Goal: Task Accomplishment & Management: Use online tool/utility

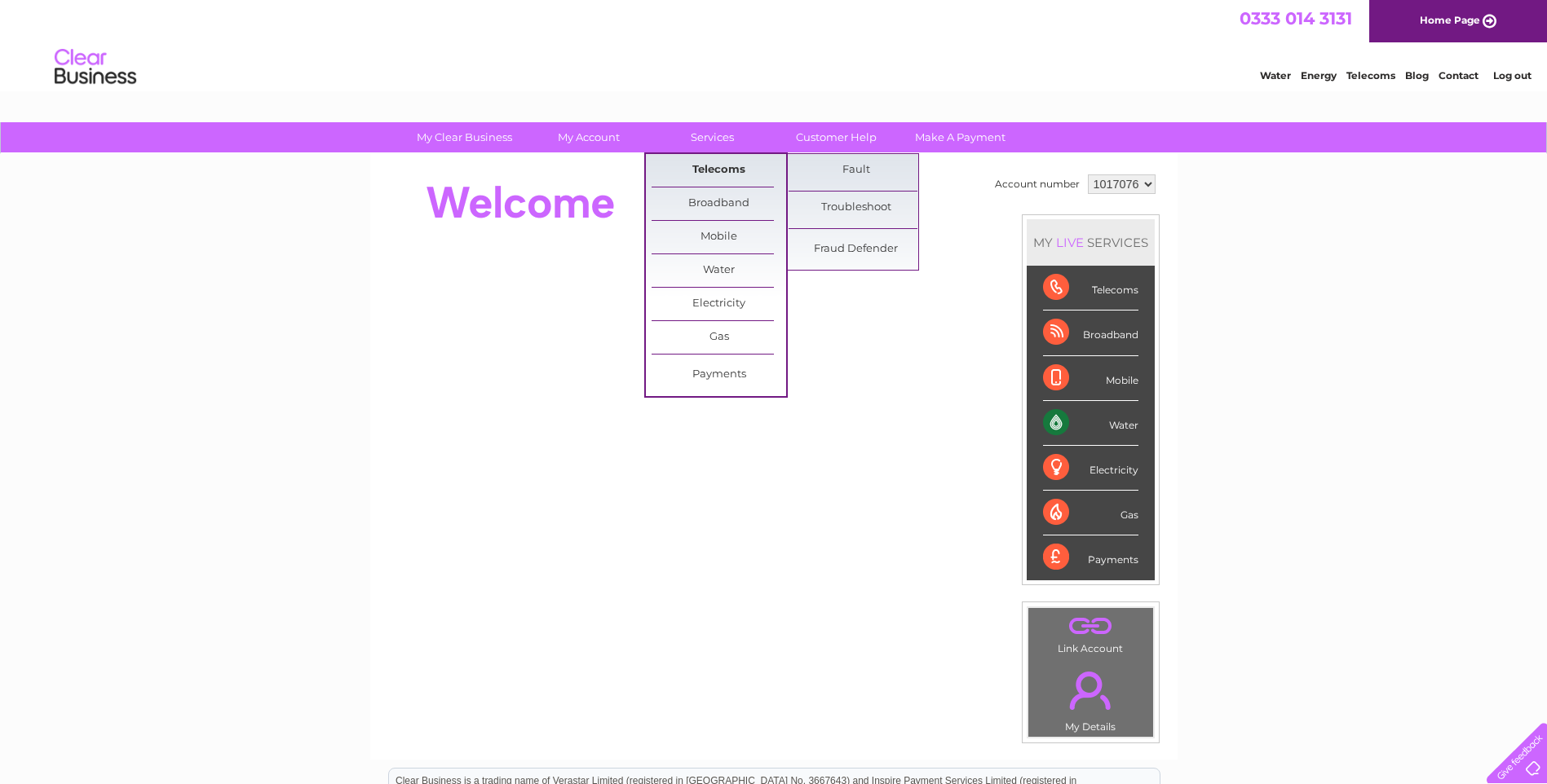
click at [713, 166] on link "Telecoms" at bounding box center [719, 170] width 135 height 33
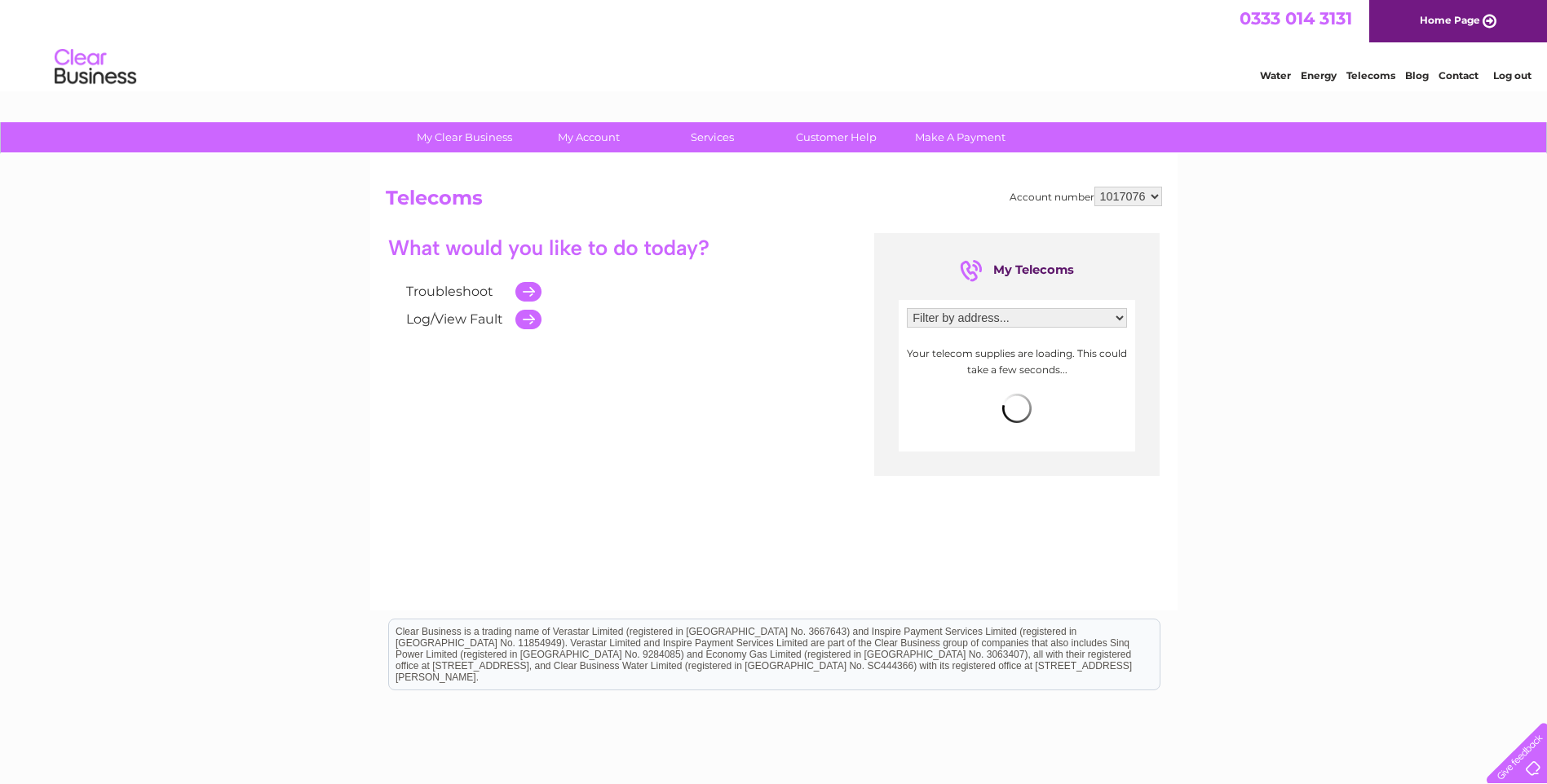
click at [1071, 316] on select "Filter by address... [STREET_ADDRESS][PERSON_NAME]" at bounding box center [1017, 318] width 220 height 19
select select "1753718"
click at [907, 308] on select "Filter by address... [STREET_ADDRESS][PERSON_NAME]" at bounding box center [1017, 318] width 220 height 19
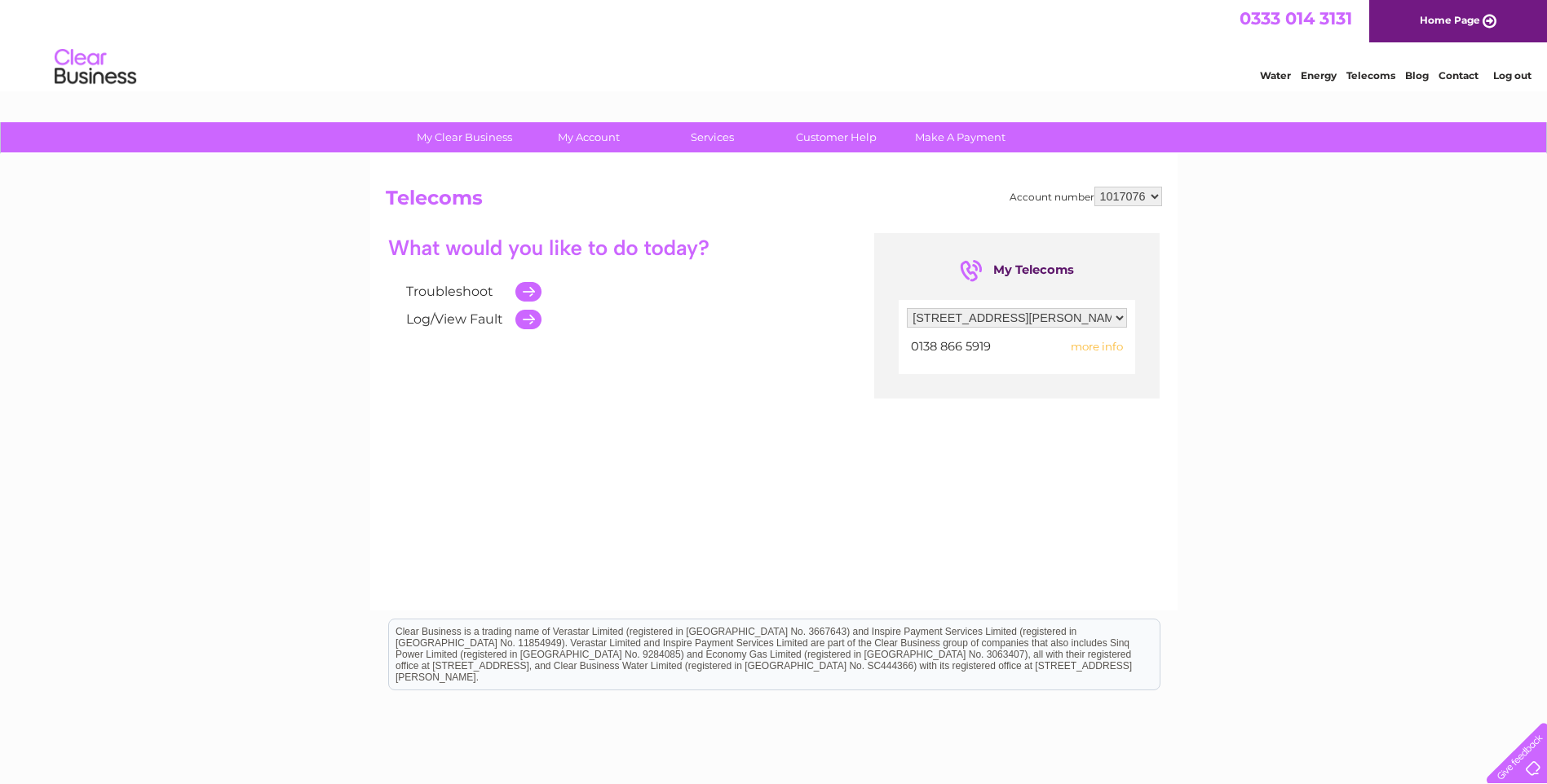
click at [529, 293] on td at bounding box center [525, 291] width 35 height 28
click at [460, 290] on link "Troubleshoot" at bounding box center [450, 291] width 87 height 15
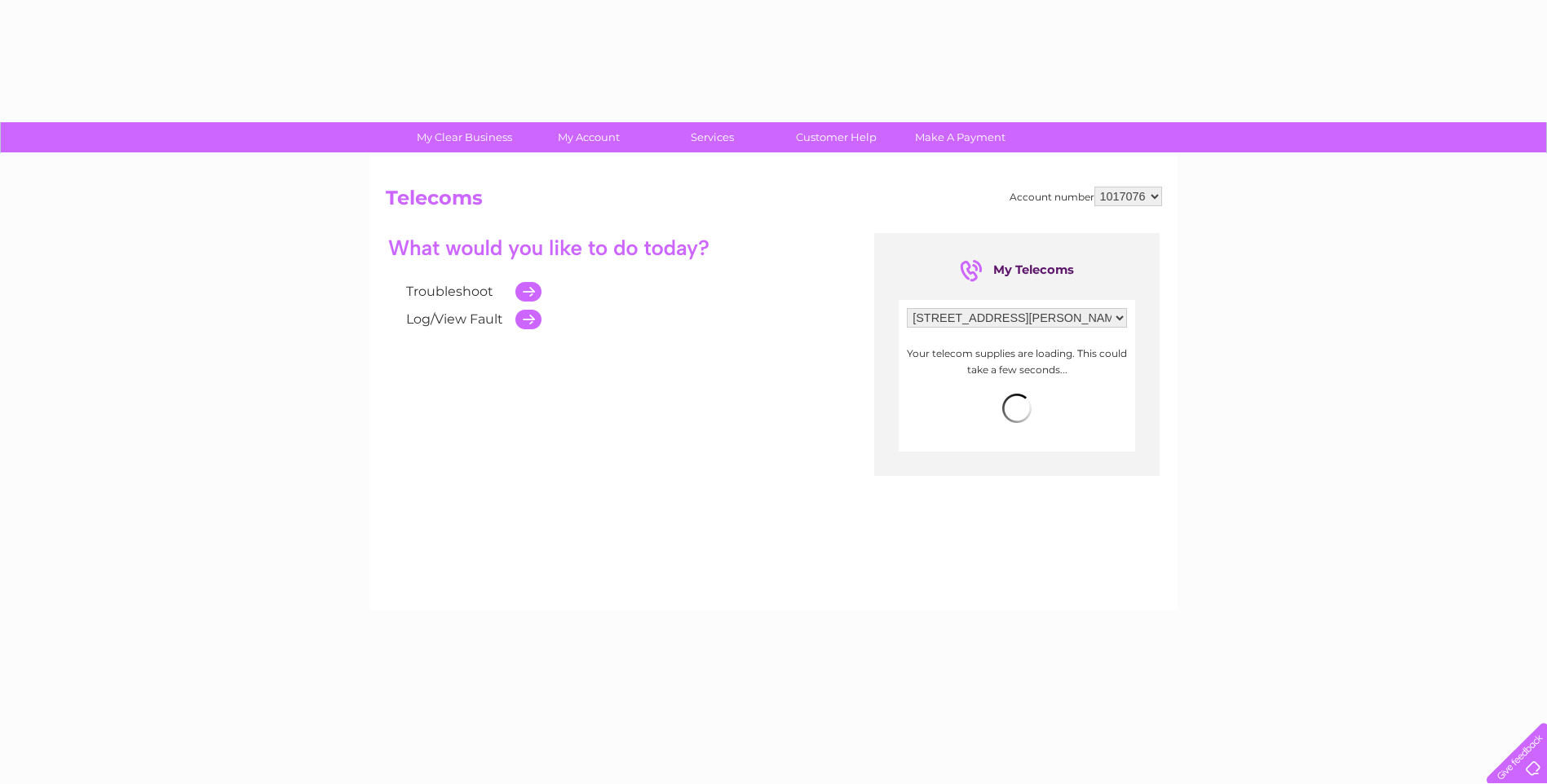
select select "1753718"
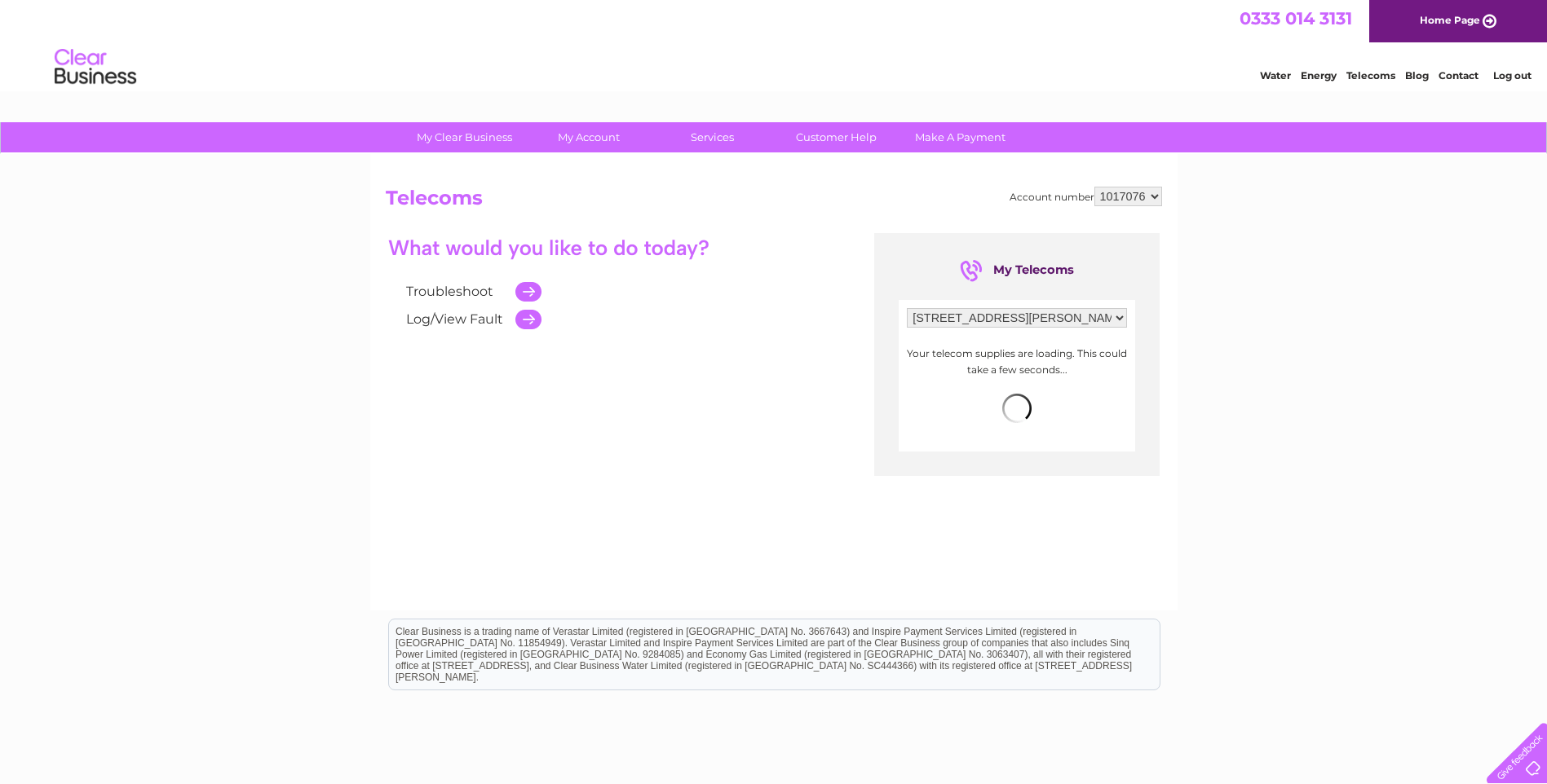
scroll to position [117, 0]
